Goal: Navigation & Orientation: Understand site structure

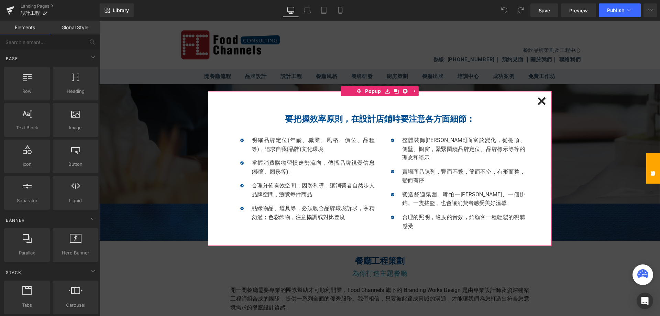
click at [541, 102] on icon at bounding box center [541, 100] width 7 height 7
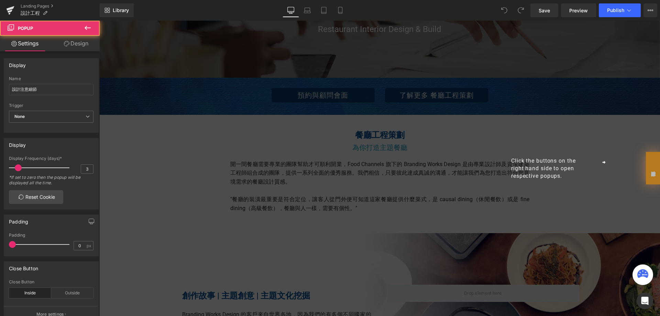
scroll to position [137, 0]
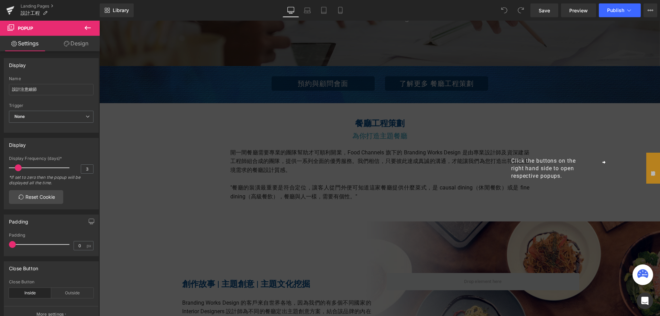
click at [462, 170] on div "Click the buttons on the right hand side to open respective popups." at bounding box center [379, 168] width 560 height 295
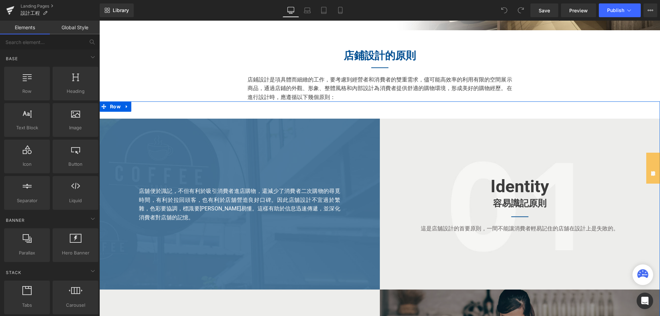
scroll to position [816, 0]
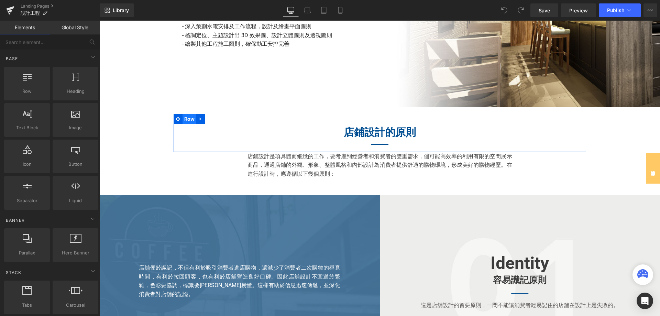
click at [186, 120] on span "Row" at bounding box center [189, 119] width 14 height 10
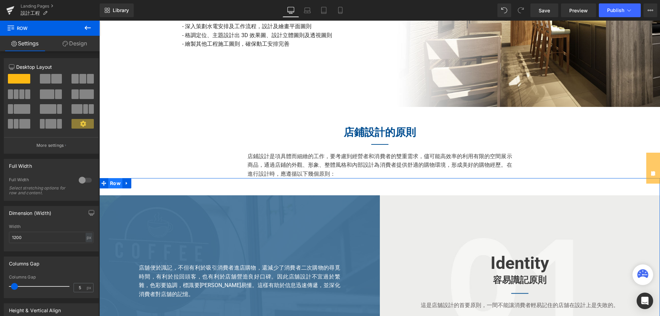
click at [114, 185] on span "Row" at bounding box center [115, 183] width 14 height 10
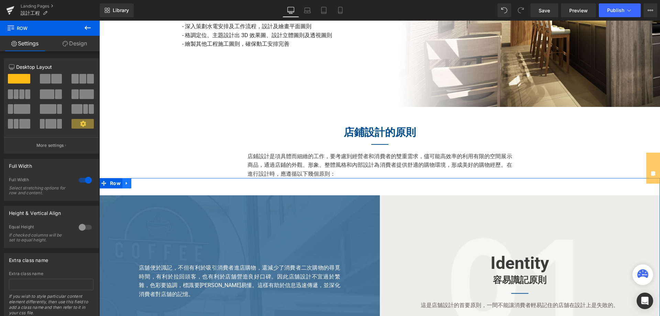
click at [126, 184] on icon at bounding box center [126, 183] width 1 height 3
click at [114, 183] on span "Row" at bounding box center [115, 183] width 14 height 10
click at [102, 186] on icon at bounding box center [103, 183] width 5 height 5
click at [109, 185] on span "Row" at bounding box center [115, 183] width 14 height 10
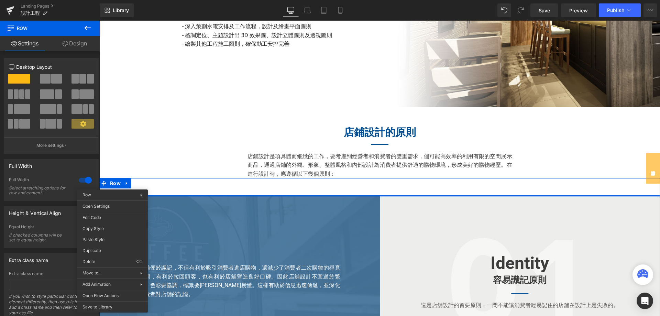
click at [309, 197] on div at bounding box center [379, 196] width 560 height 2
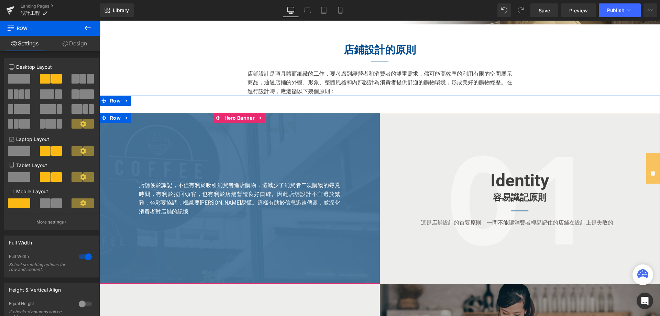
scroll to position [885, 0]
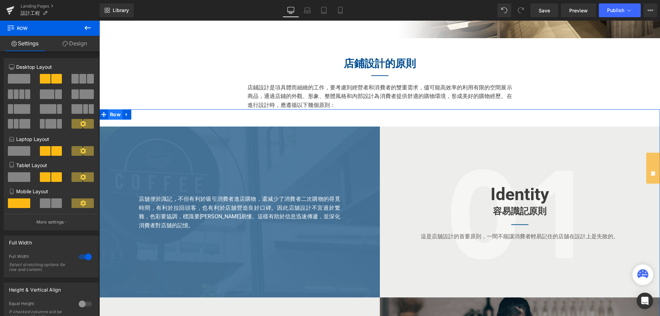
click at [110, 115] on span "Row" at bounding box center [115, 114] width 14 height 10
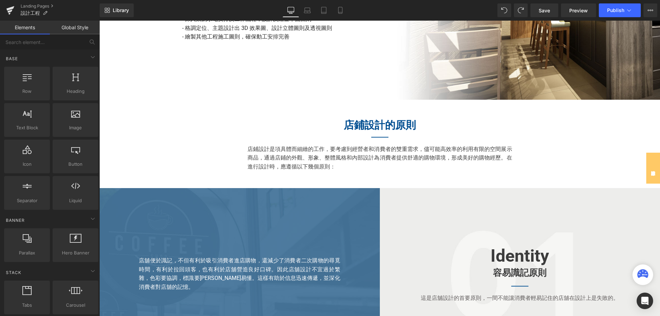
scroll to position [754, 0]
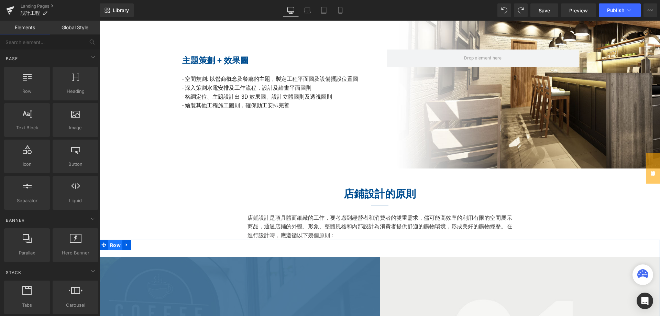
click at [116, 246] on span "Row" at bounding box center [115, 245] width 14 height 10
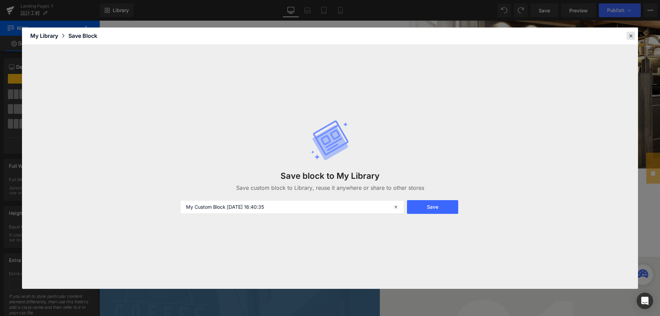
click at [633, 35] on icon at bounding box center [630, 36] width 6 height 6
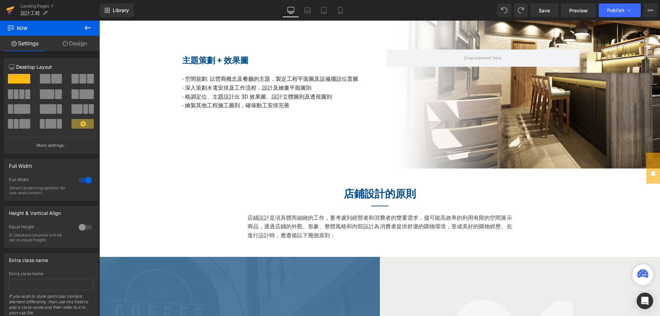
click at [8, 6] on icon at bounding box center [10, 10] width 8 height 17
